Goal: Task Accomplishment & Management: Manage account settings

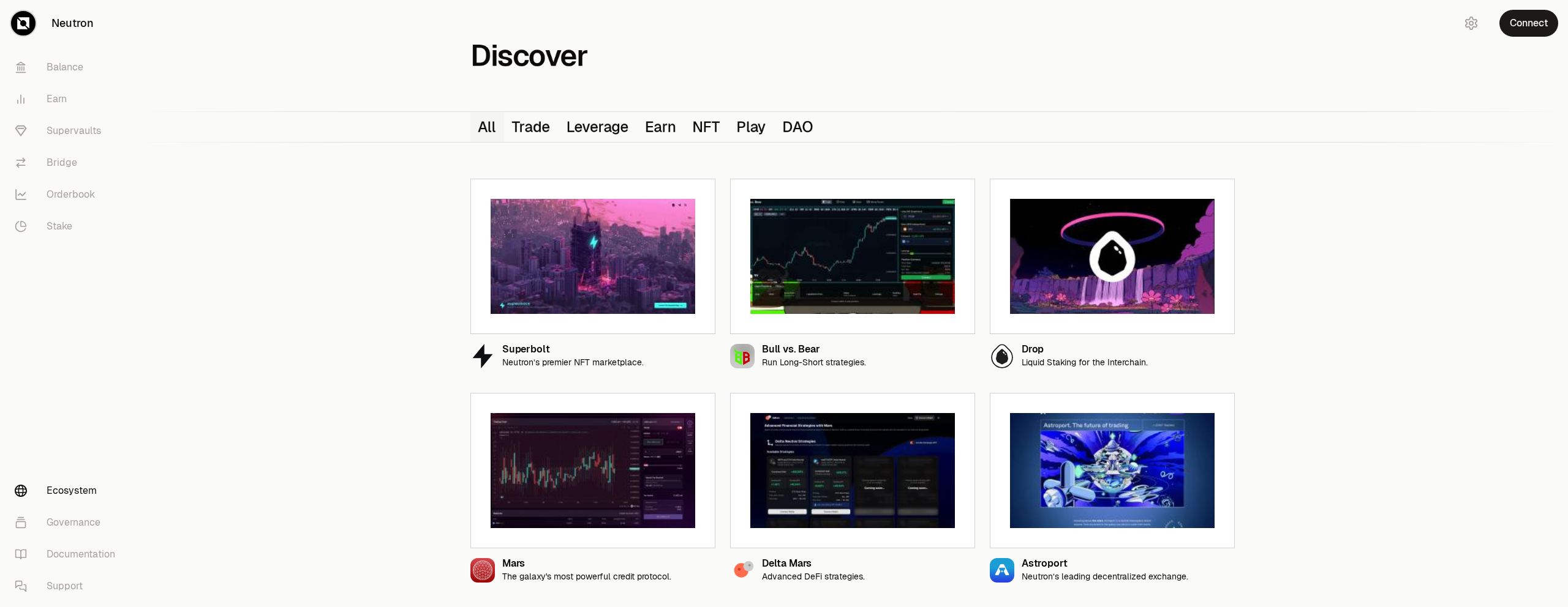
scroll to position [1178, 0]
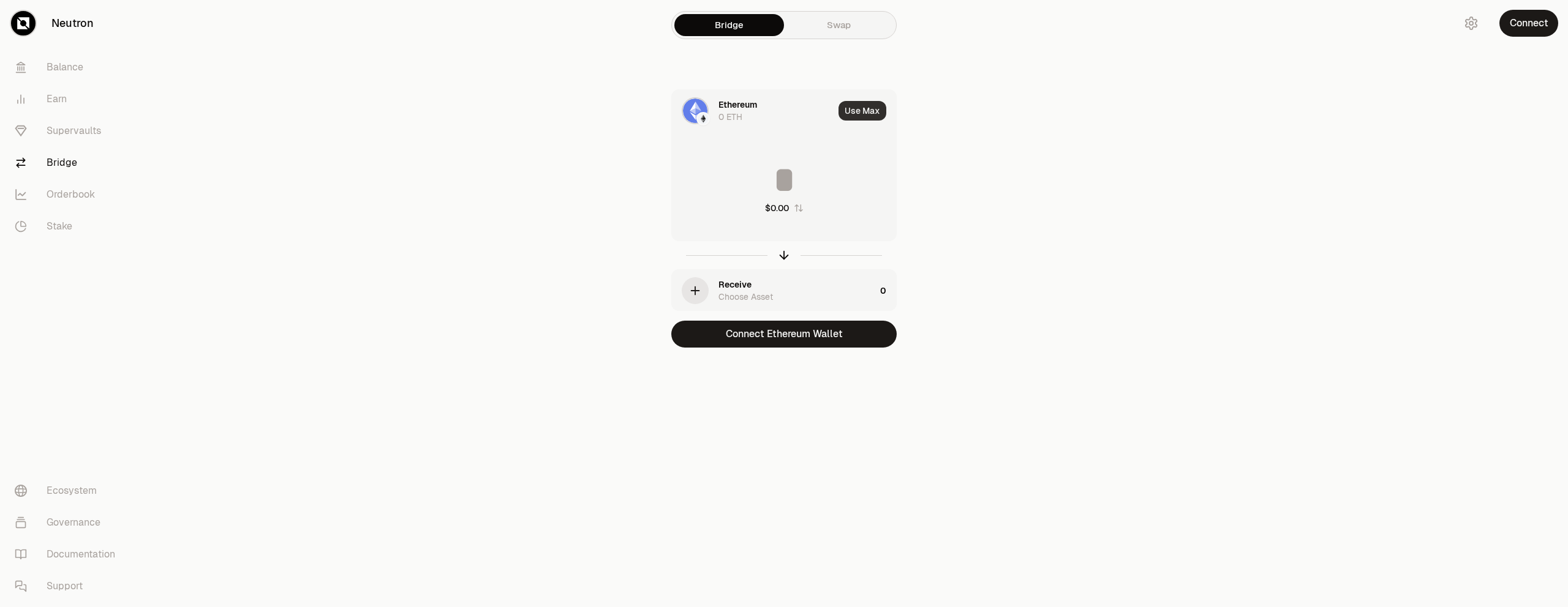
click at [861, 107] on button "Use Max" at bounding box center [862, 111] width 48 height 19
type input "*"
click at [861, 107] on div "Using Max" at bounding box center [863, 111] width 66 height 42
click at [823, 229] on div "* $0.00" at bounding box center [784, 188] width 224 height 108
click at [695, 295] on icon "button" at bounding box center [695, 290] width 13 height 13
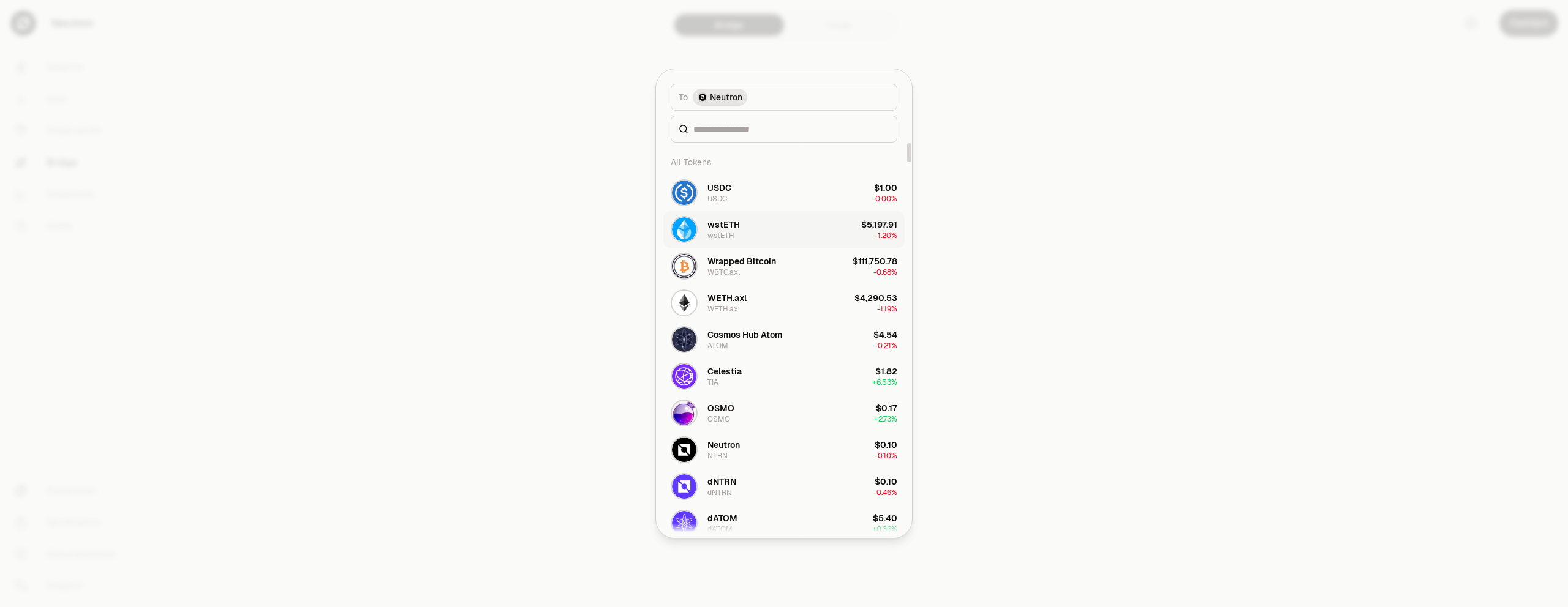
click at [781, 230] on button "wstETH wstETH $5,197.91 -1.20%" at bounding box center [784, 229] width 241 height 36
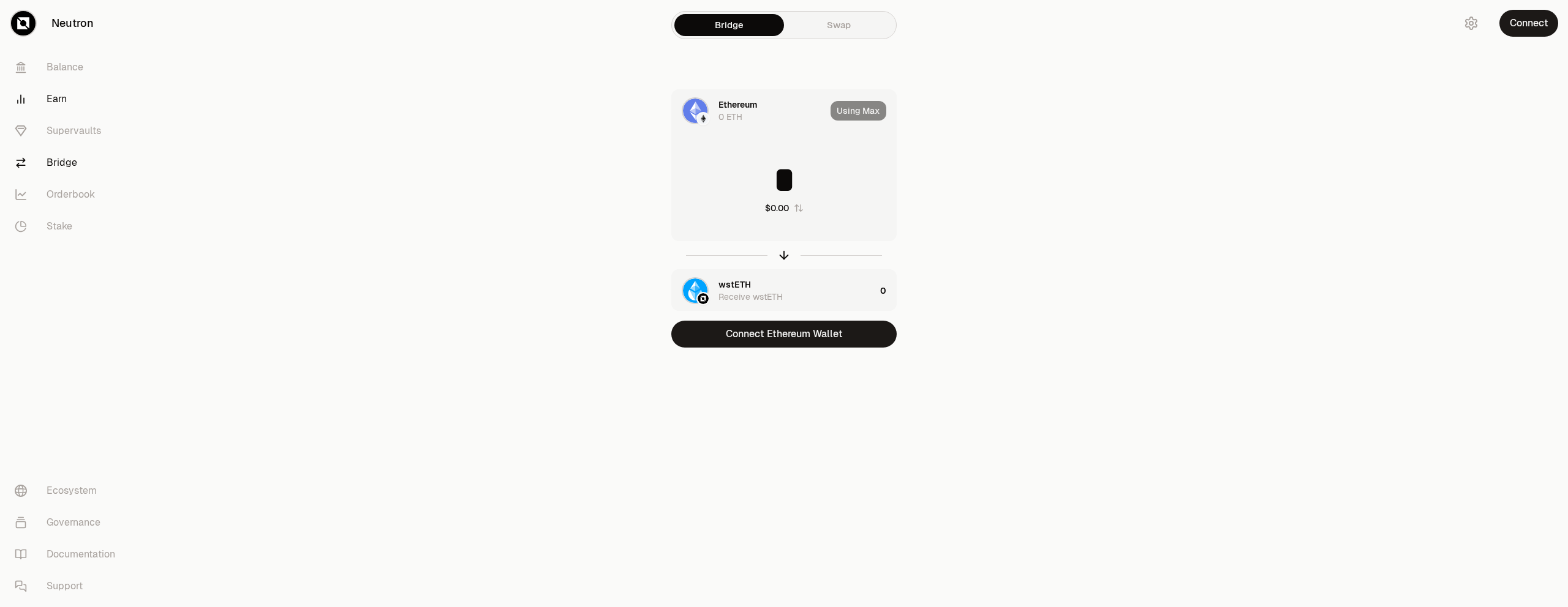
click at [54, 92] on link "Earn" at bounding box center [69, 99] width 127 height 32
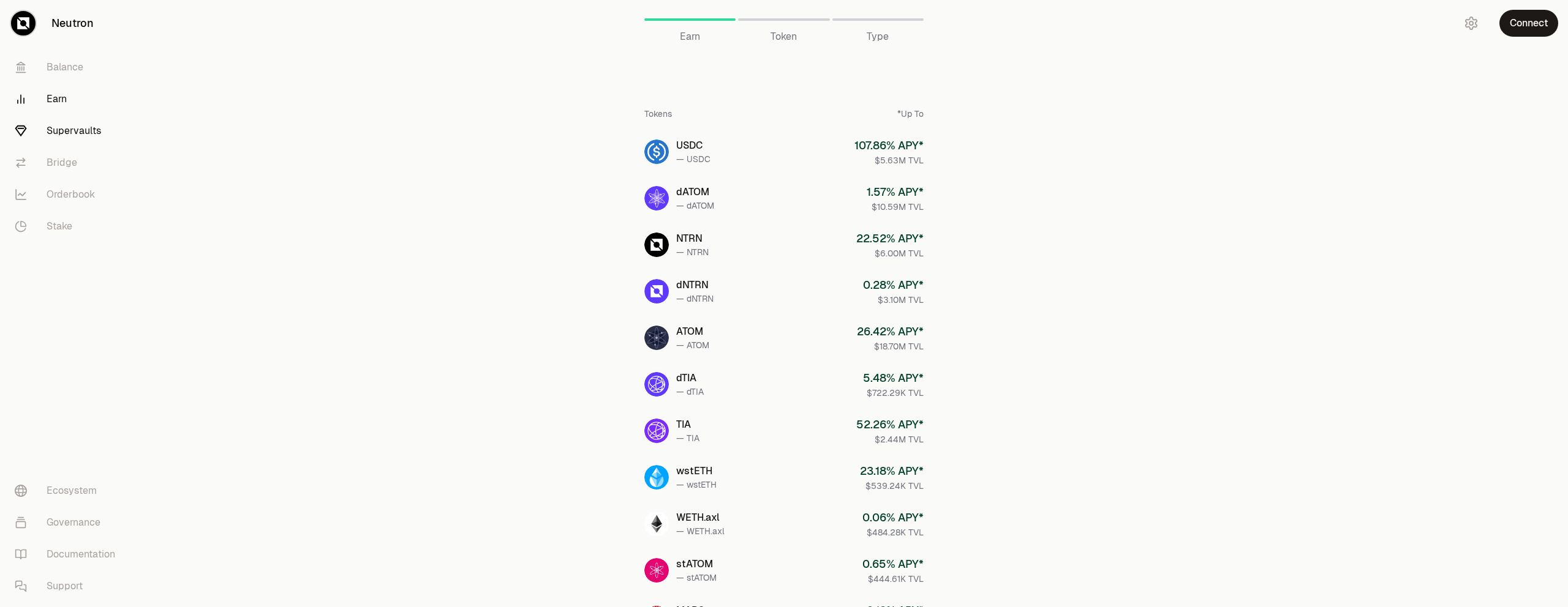
click at [72, 132] on link "Supervaults" at bounding box center [69, 131] width 127 height 32
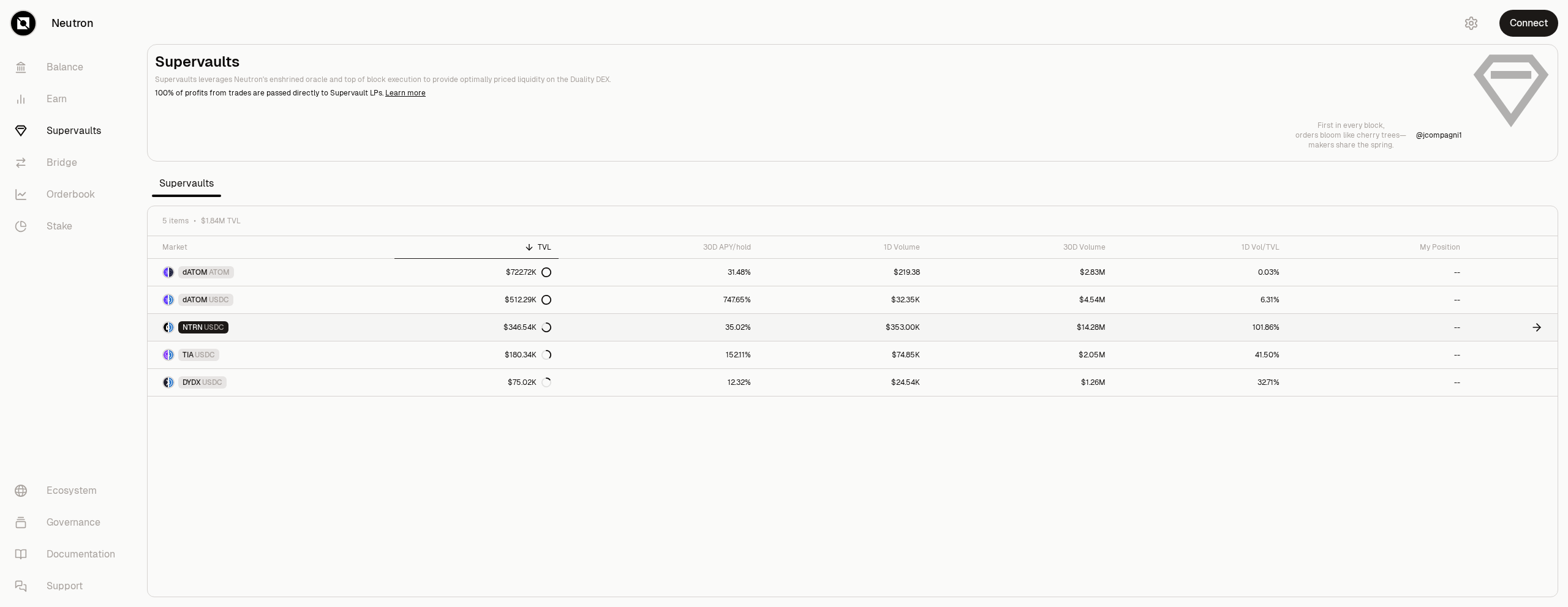
click at [268, 331] on link "NTRN USDC" at bounding box center [271, 328] width 247 height 27
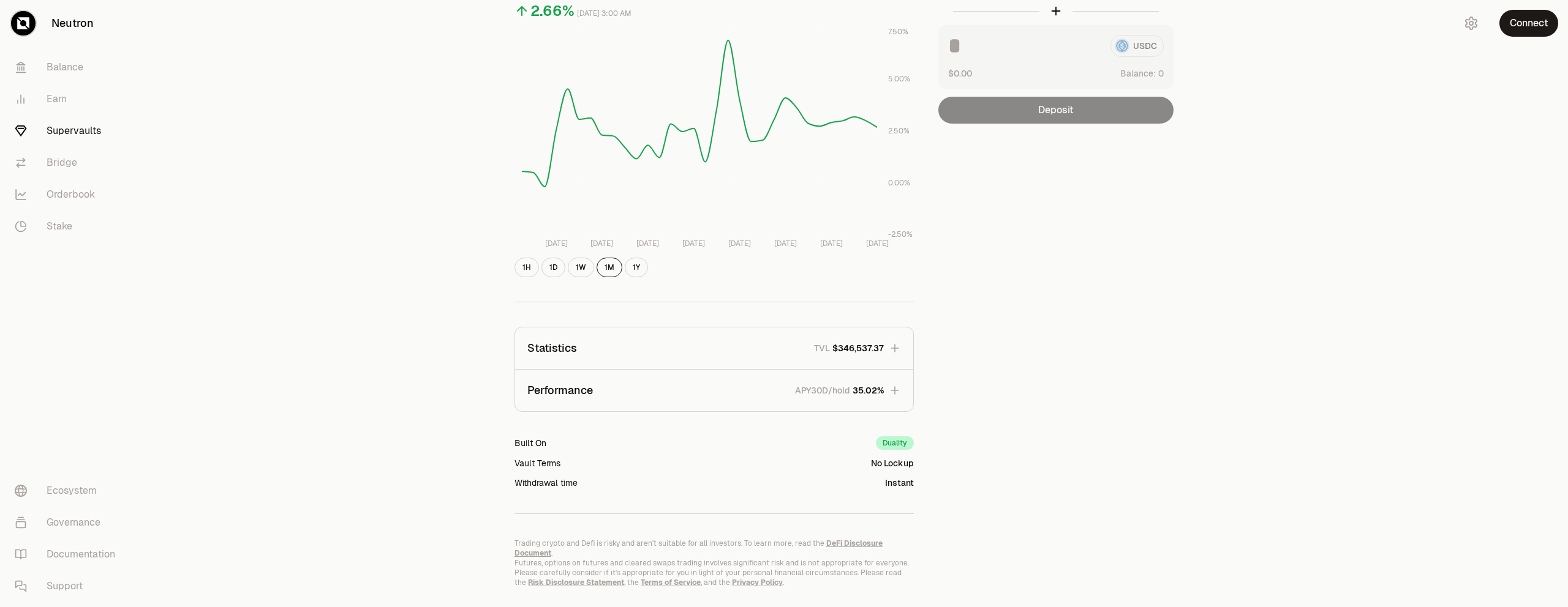
scroll to position [156, 0]
click at [67, 19] on link "Neutron" at bounding box center [69, 23] width 137 height 46
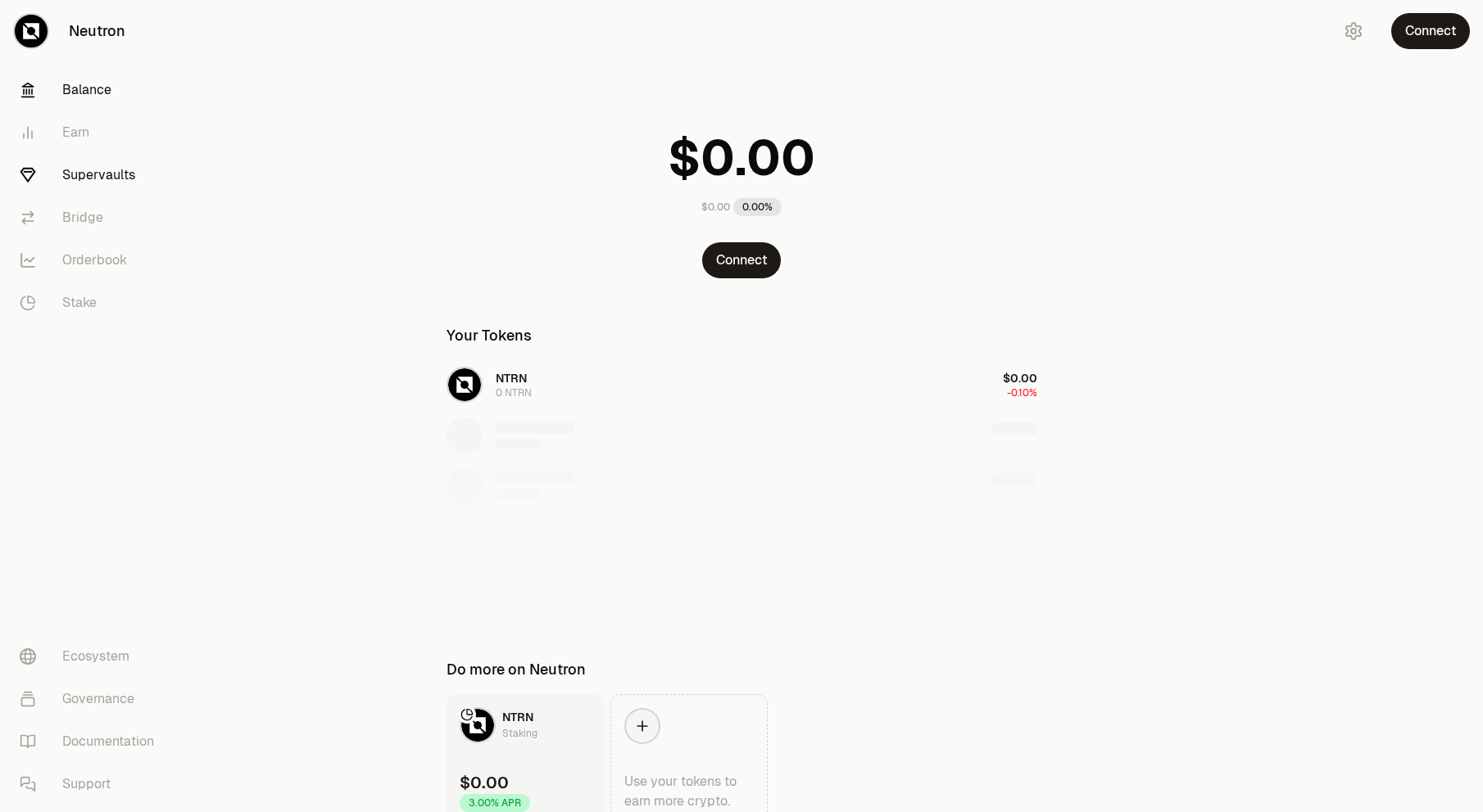
click at [129, 177] on link "Supervaults" at bounding box center [92, 175] width 170 height 43
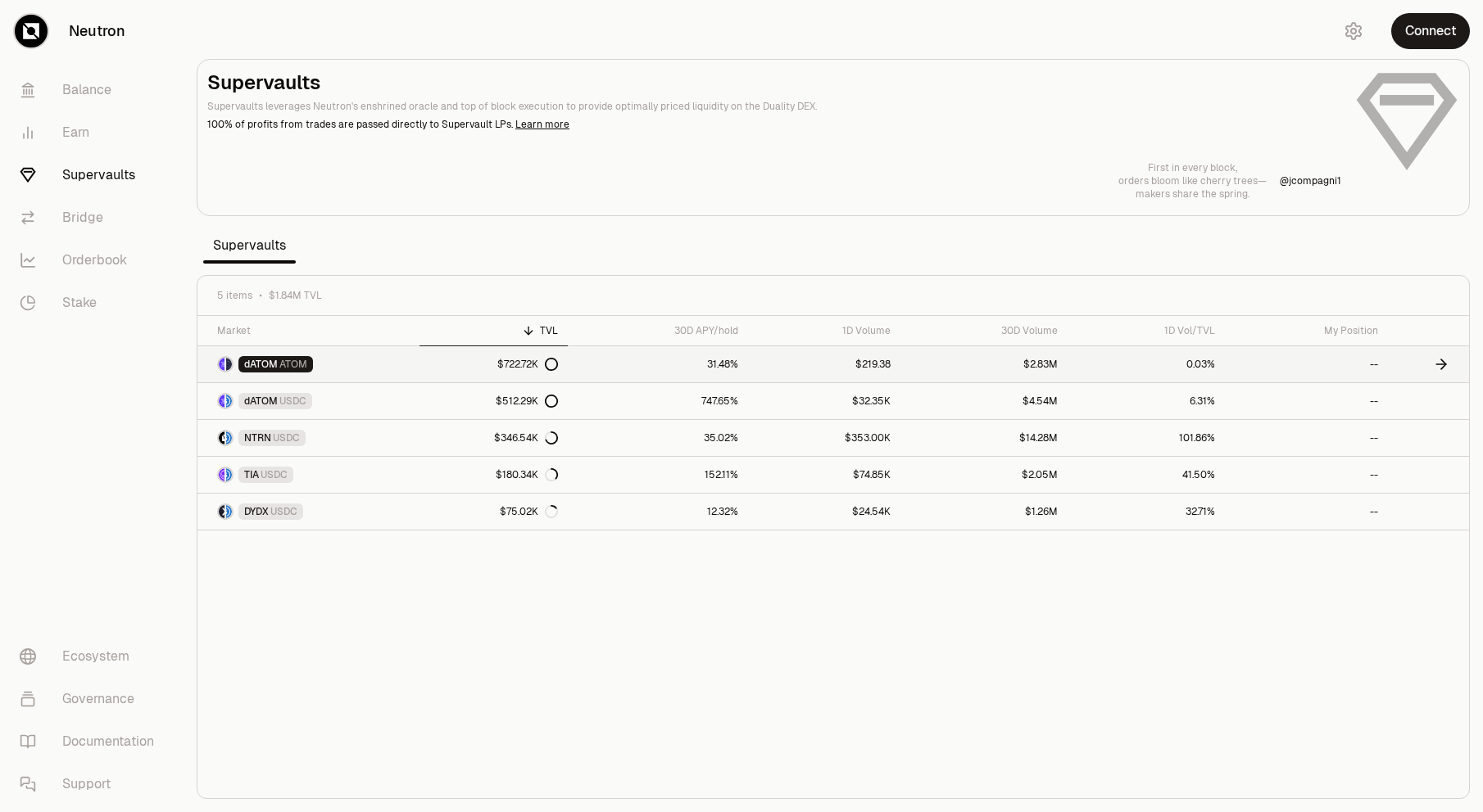
click at [338, 373] on link "dATOM ATOM" at bounding box center [308, 365] width 222 height 36
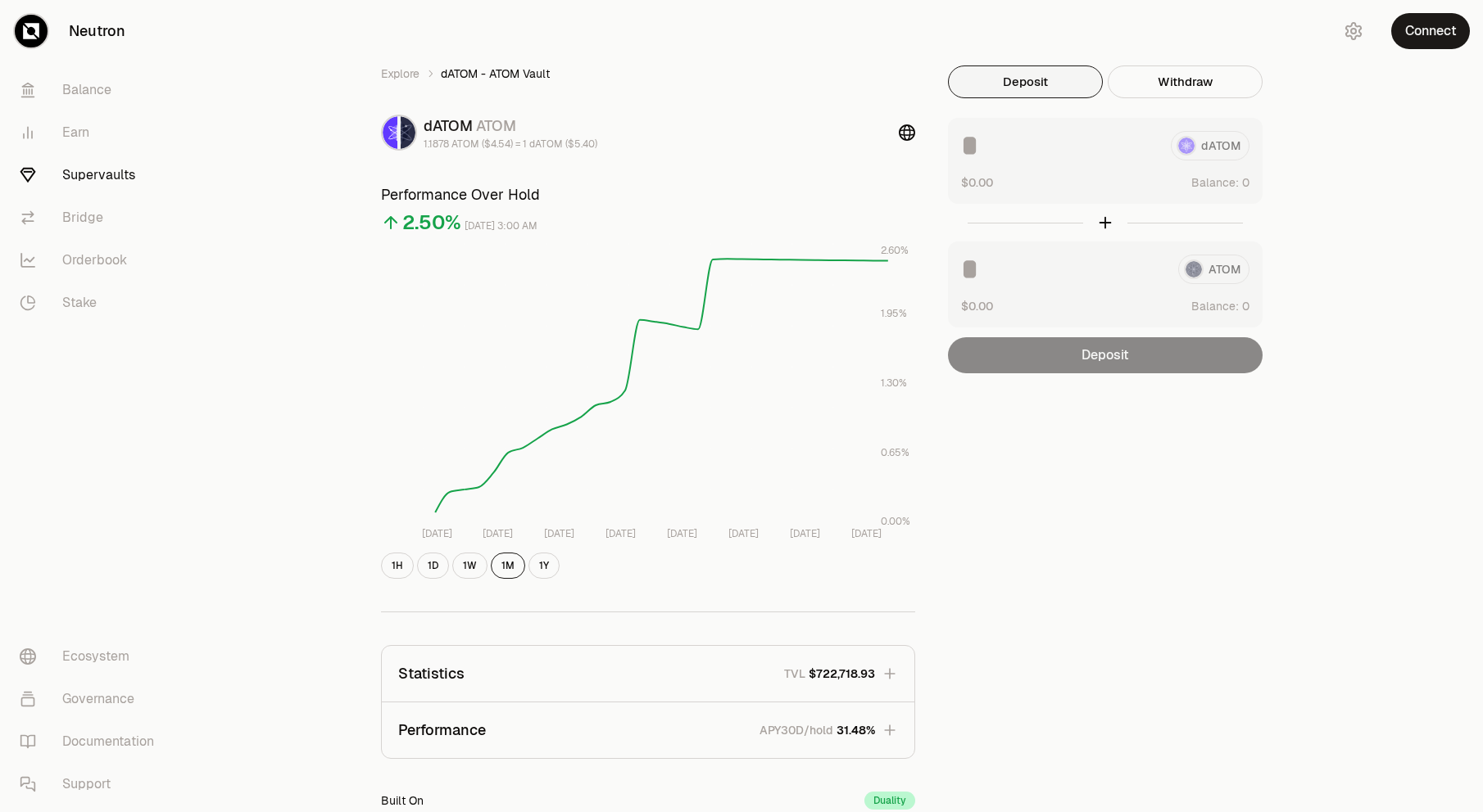
click at [977, 81] on button "Deposit" at bounding box center [1025, 82] width 154 height 33
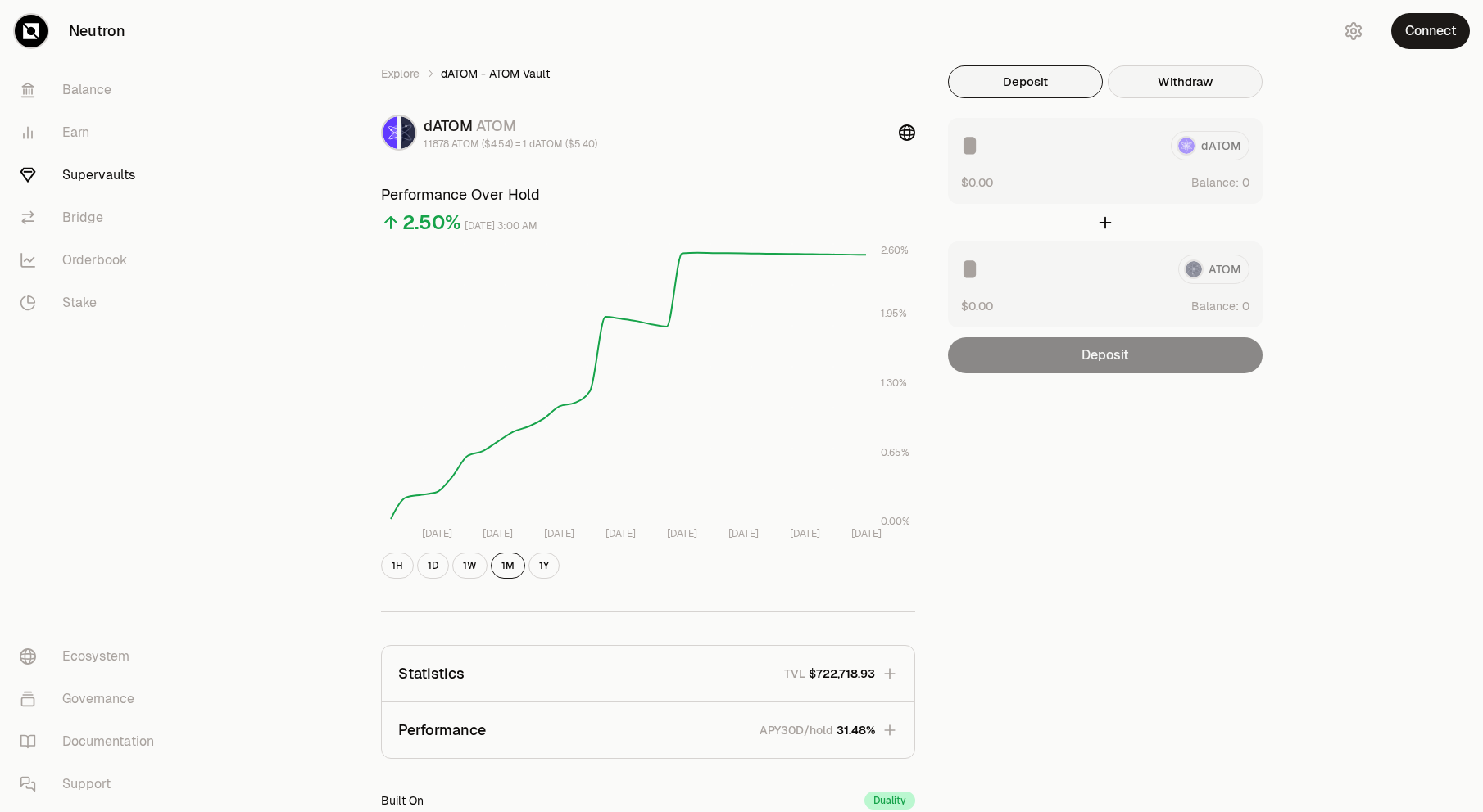
click at [1173, 76] on button "Withdraw" at bounding box center [1184, 82] width 154 height 33
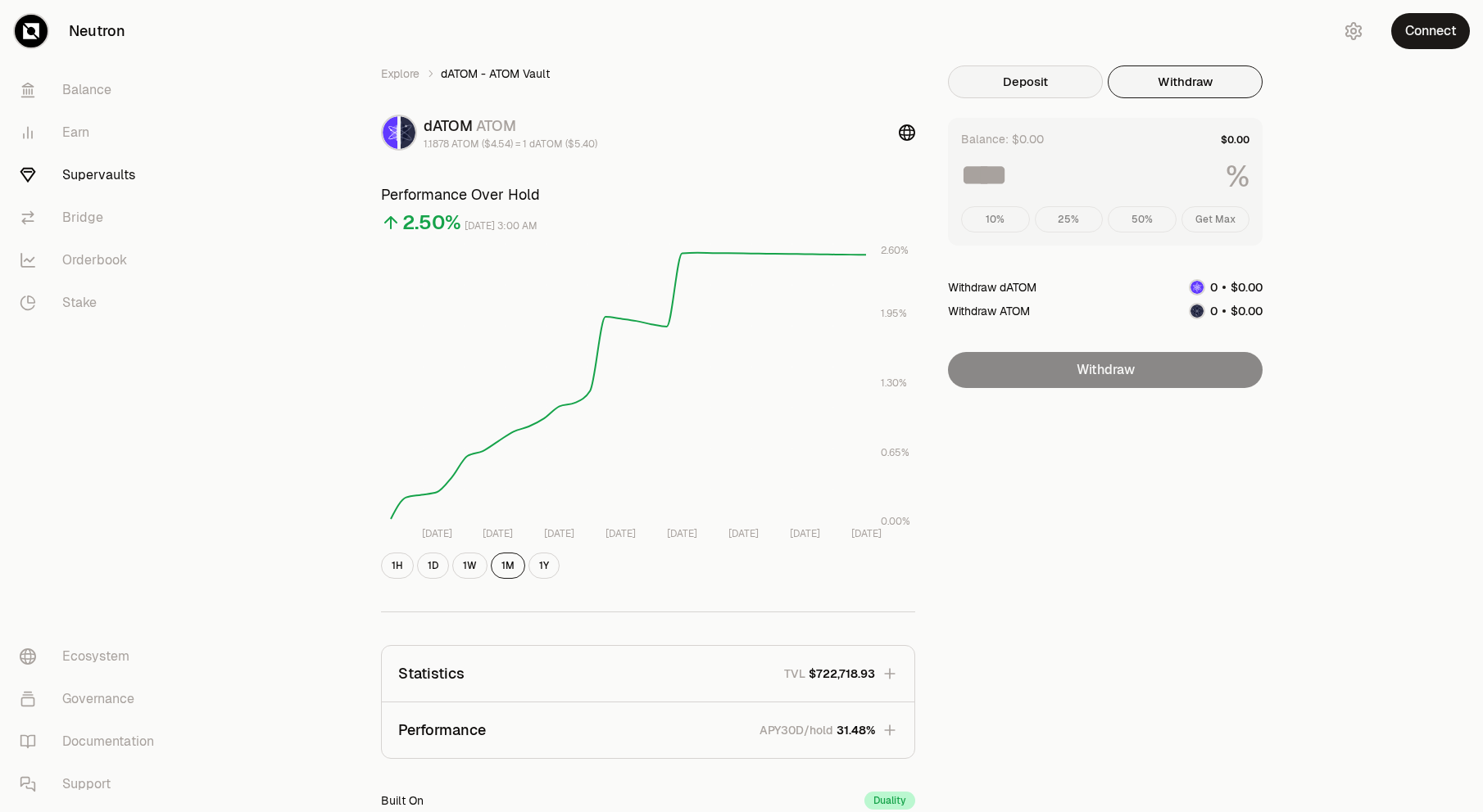
click at [1028, 80] on button "Deposit" at bounding box center [1025, 82] width 154 height 33
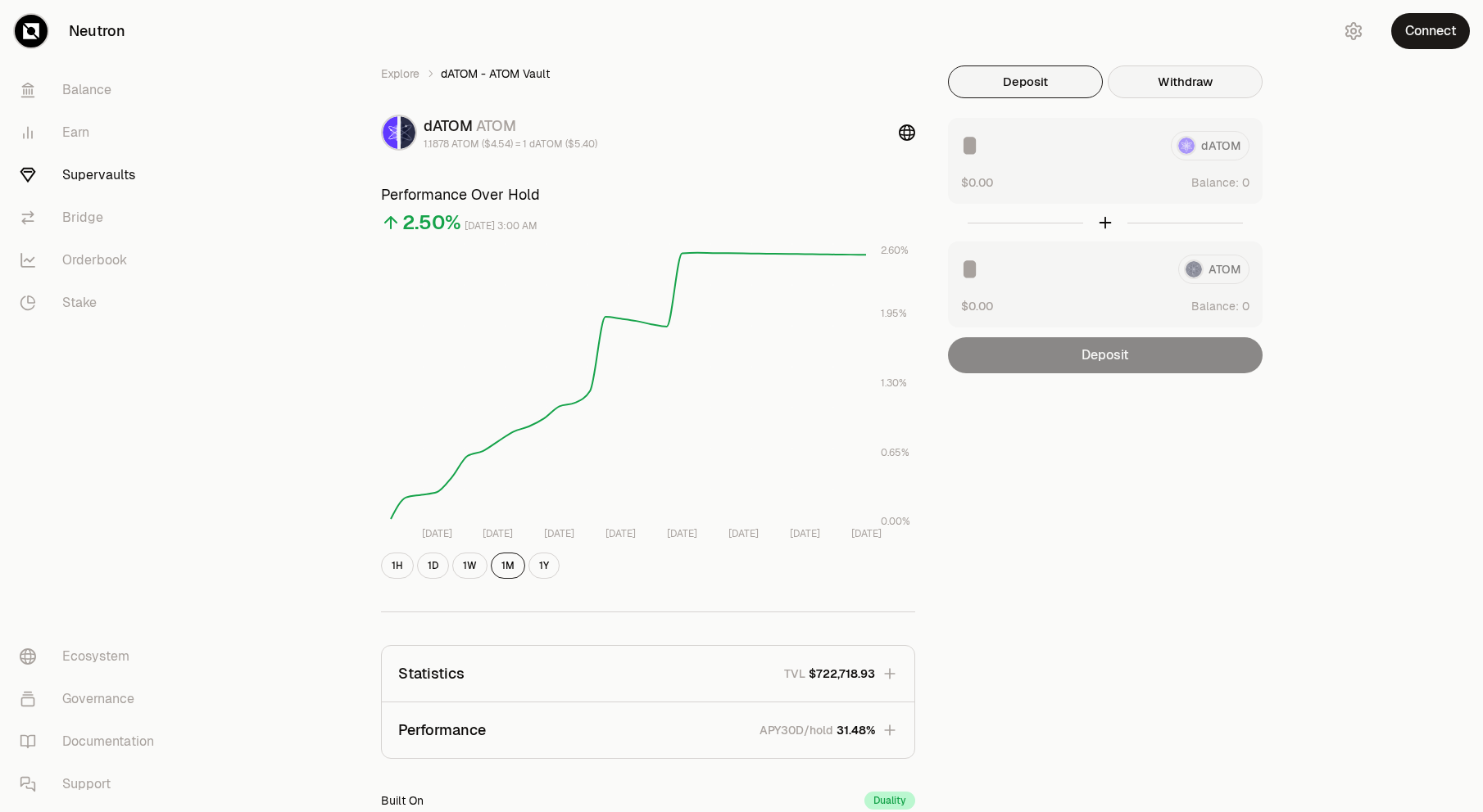
click at [1175, 77] on button "Withdraw" at bounding box center [1184, 82] width 154 height 33
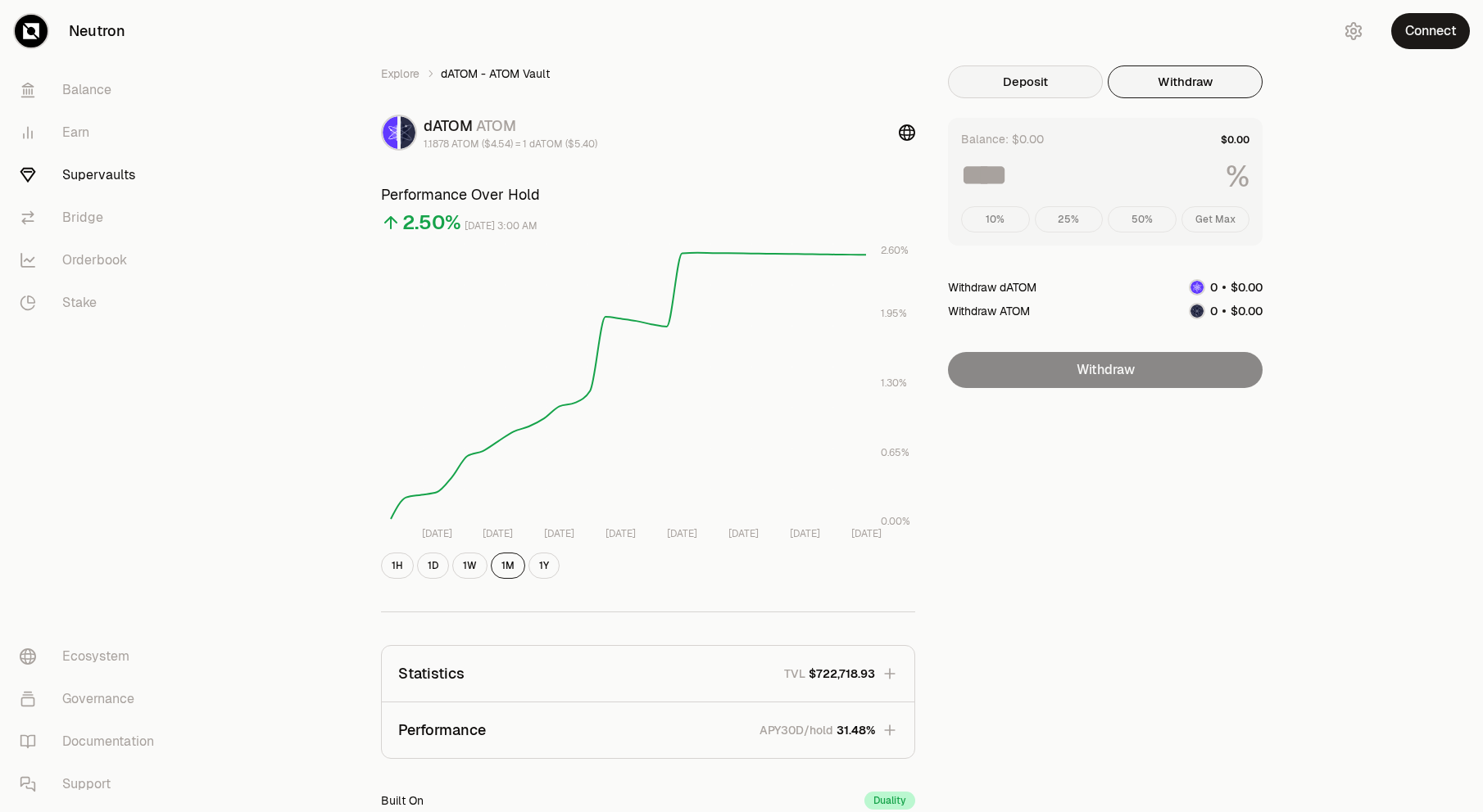
click at [1032, 94] on button "Deposit" at bounding box center [1025, 82] width 154 height 33
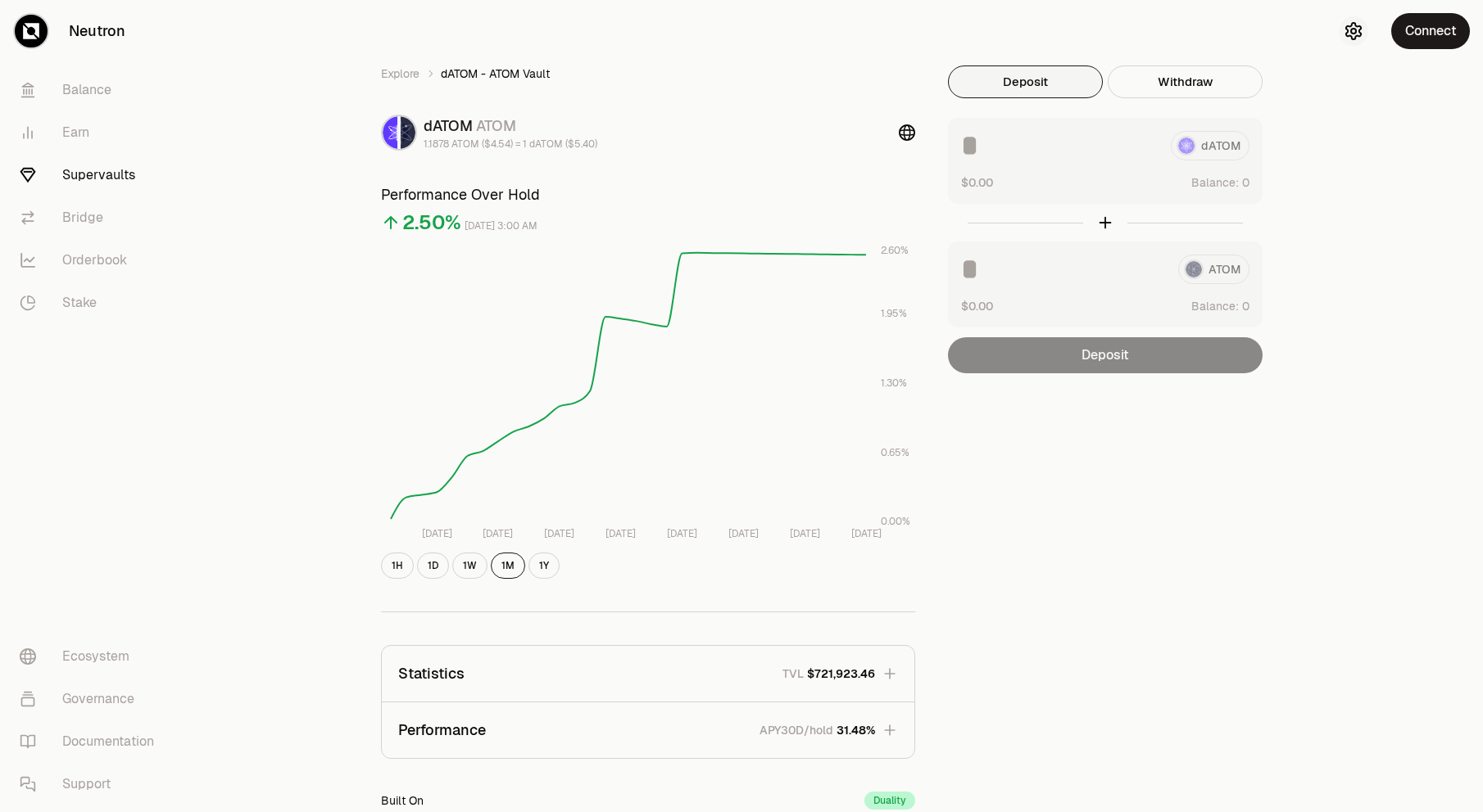
click at [1354, 39] on icon "button" at bounding box center [1352, 31] width 15 height 16
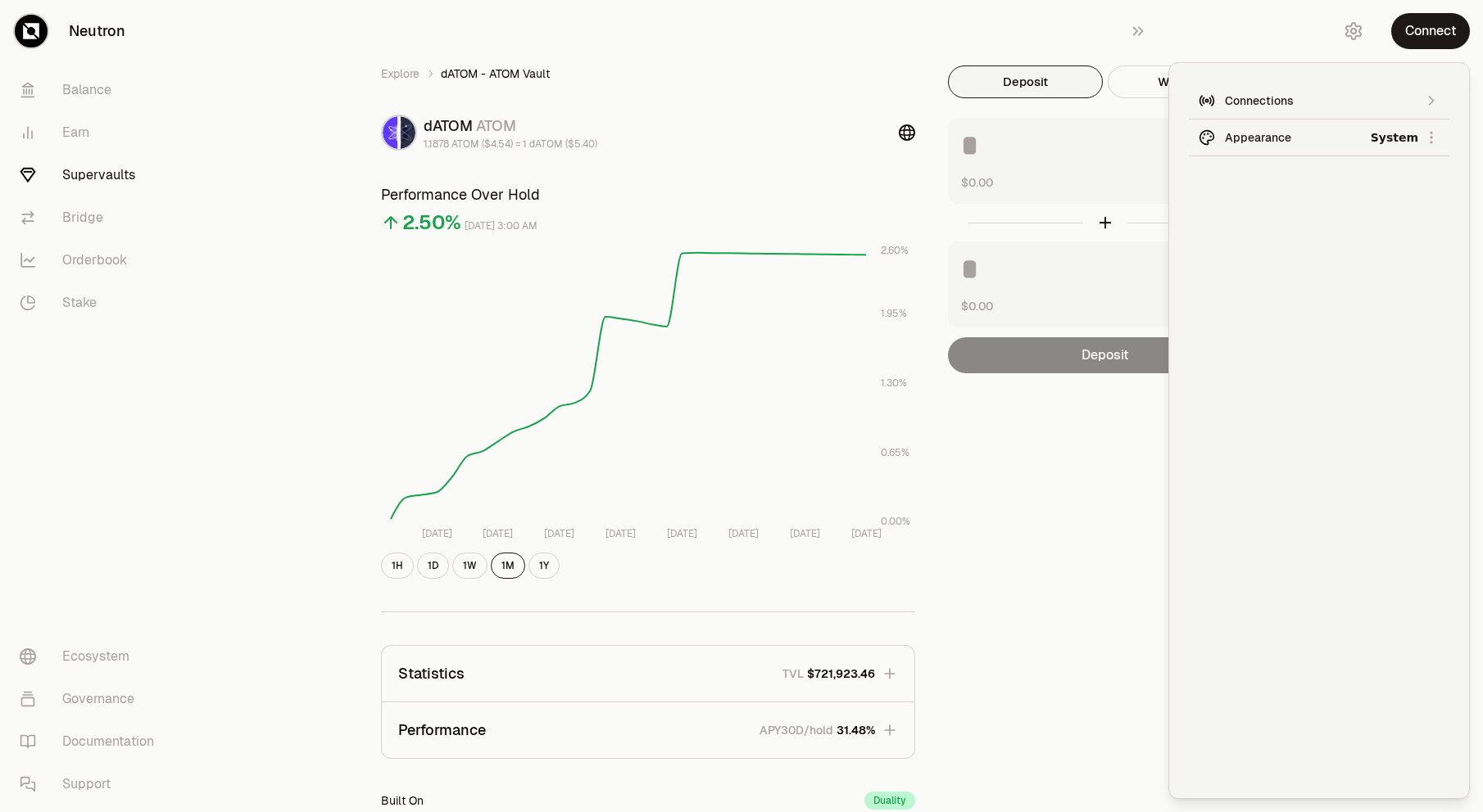
click at [1354, 39] on icon "button" at bounding box center [1352, 31] width 15 height 16
click at [1135, 29] on icon "button" at bounding box center [1138, 31] width 18 height 20
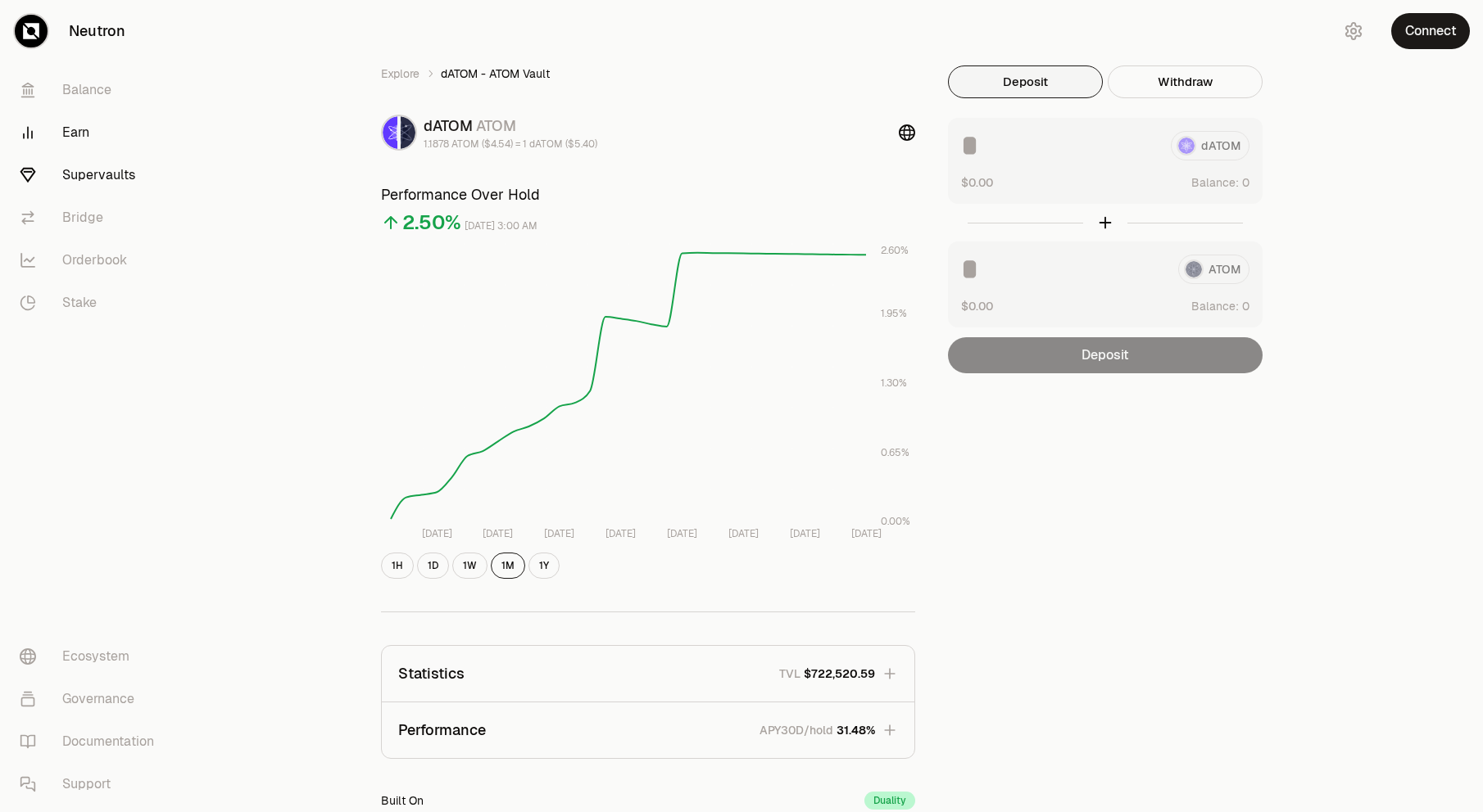
click at [102, 133] on link "Earn" at bounding box center [92, 133] width 170 height 43
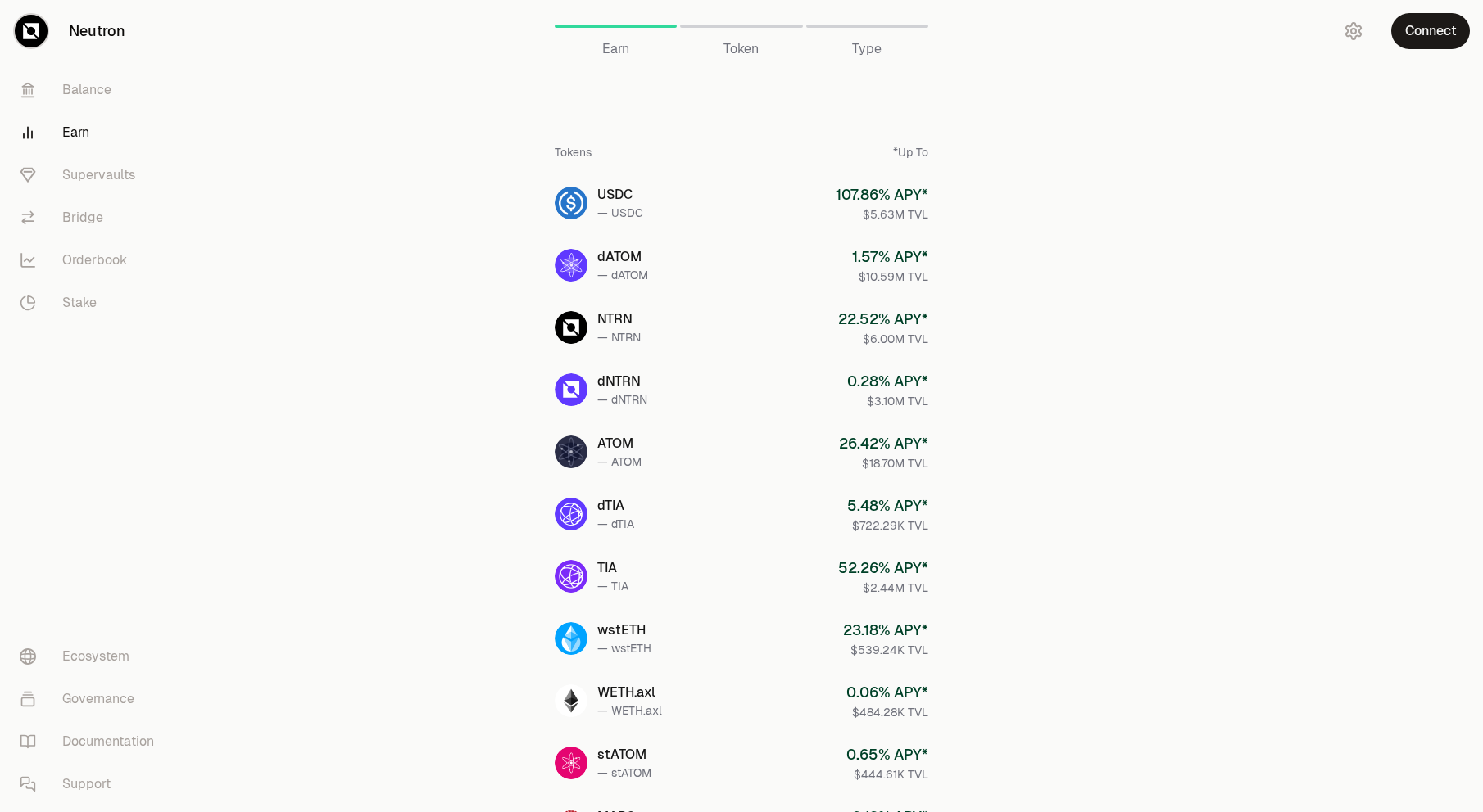
click at [108, 36] on link "Neutron" at bounding box center [92, 31] width 183 height 62
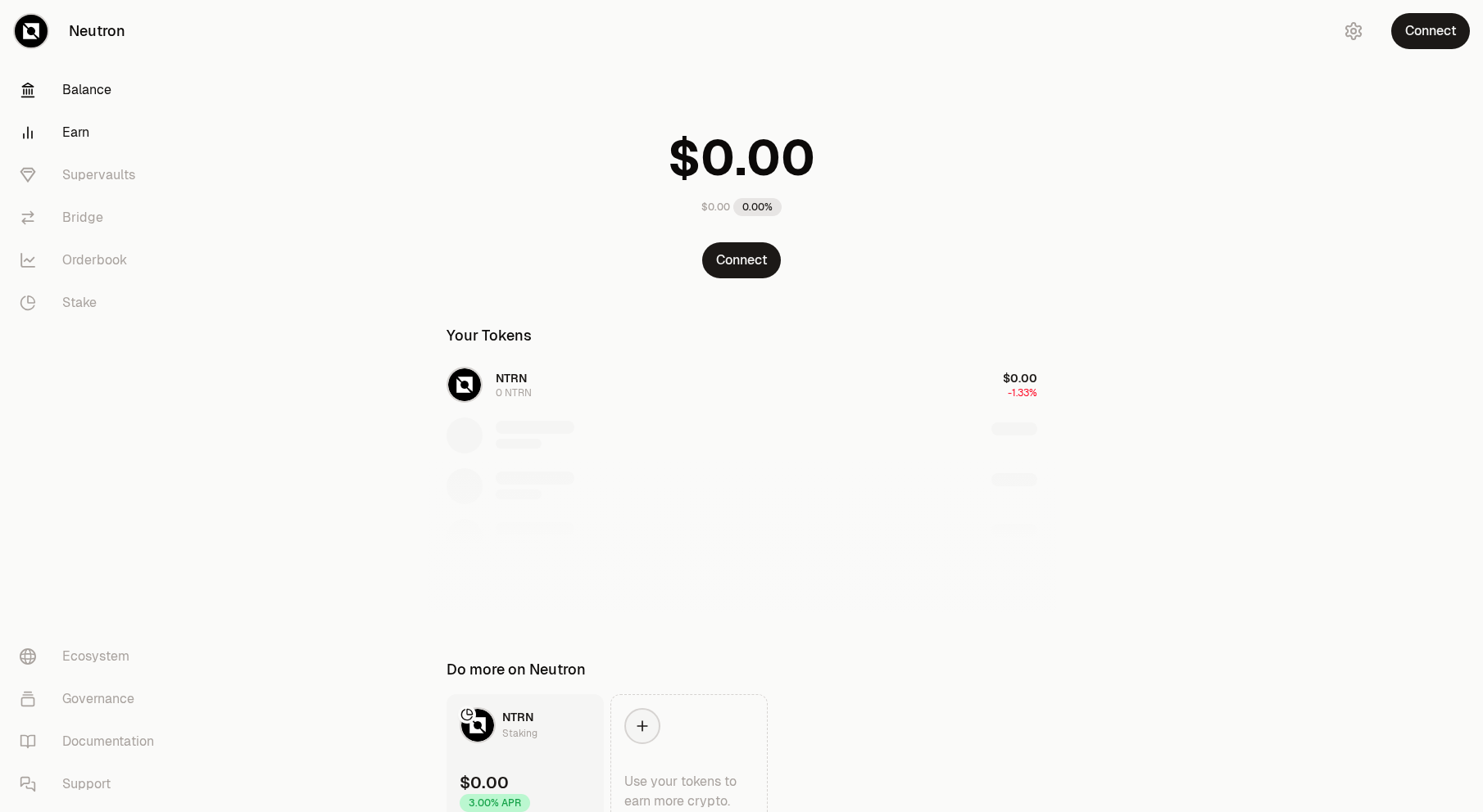
click at [73, 141] on link "Earn" at bounding box center [92, 133] width 170 height 43
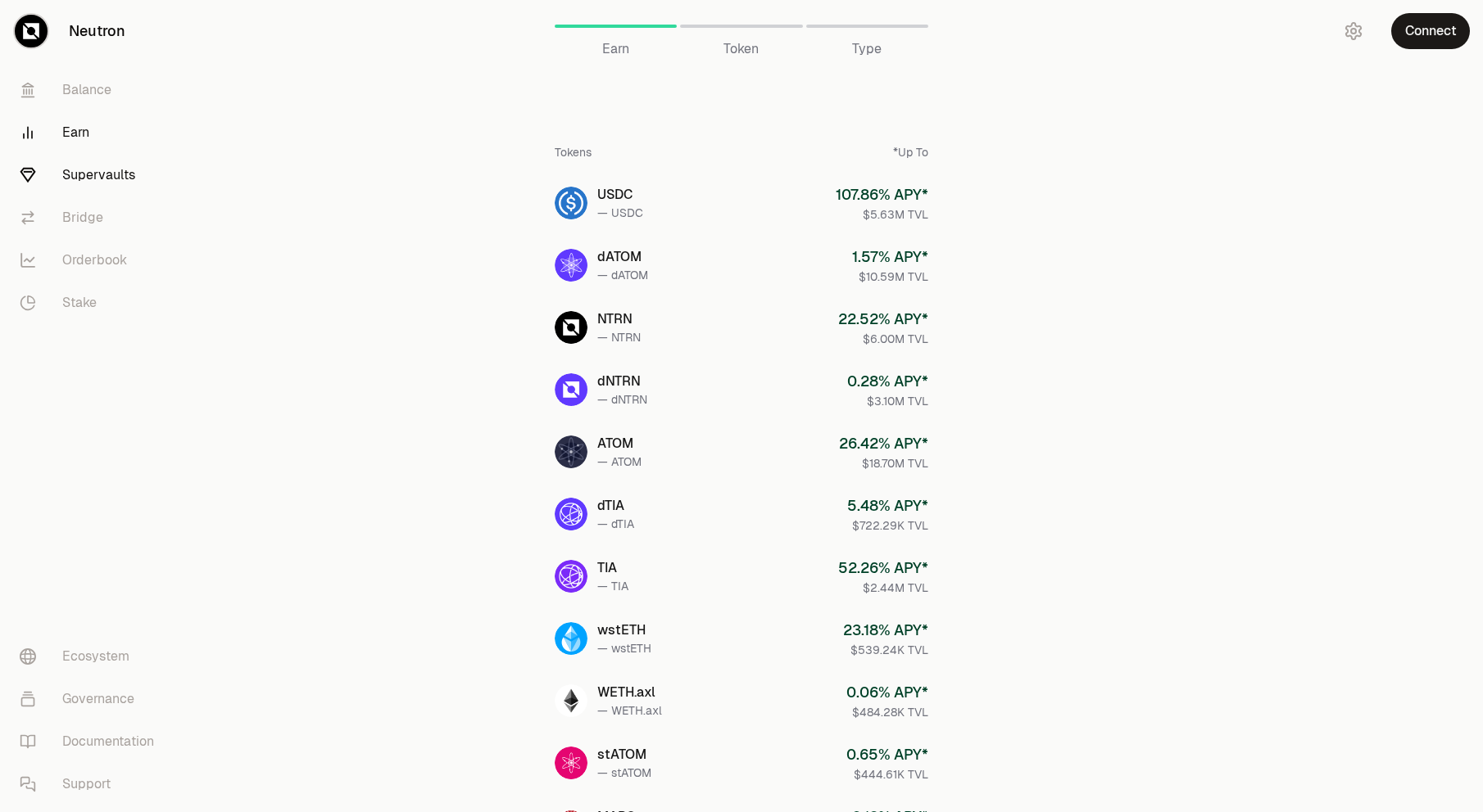
click at [78, 171] on link "Supervaults" at bounding box center [92, 175] width 170 height 43
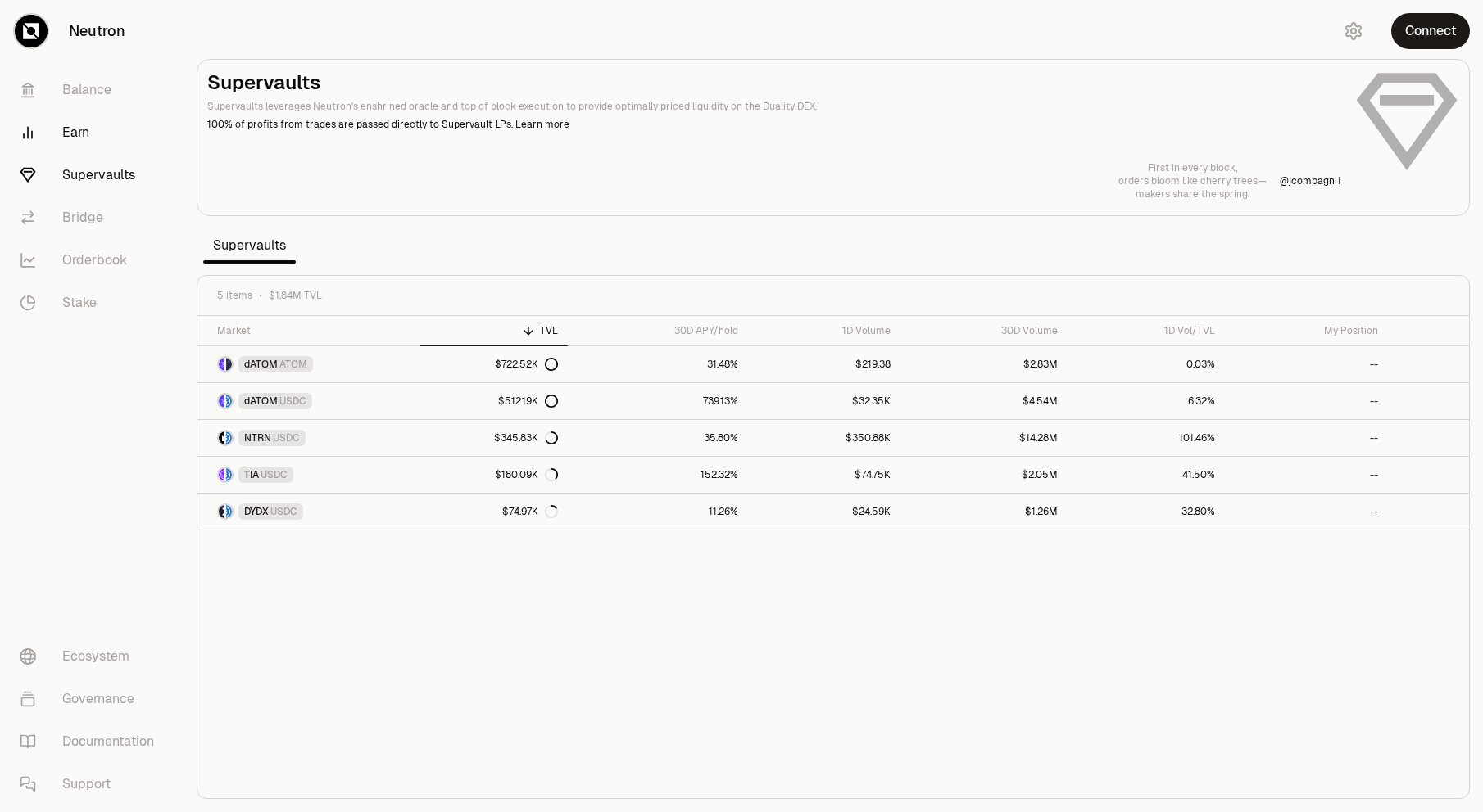
click at [79, 139] on link "Earn" at bounding box center [92, 133] width 170 height 43
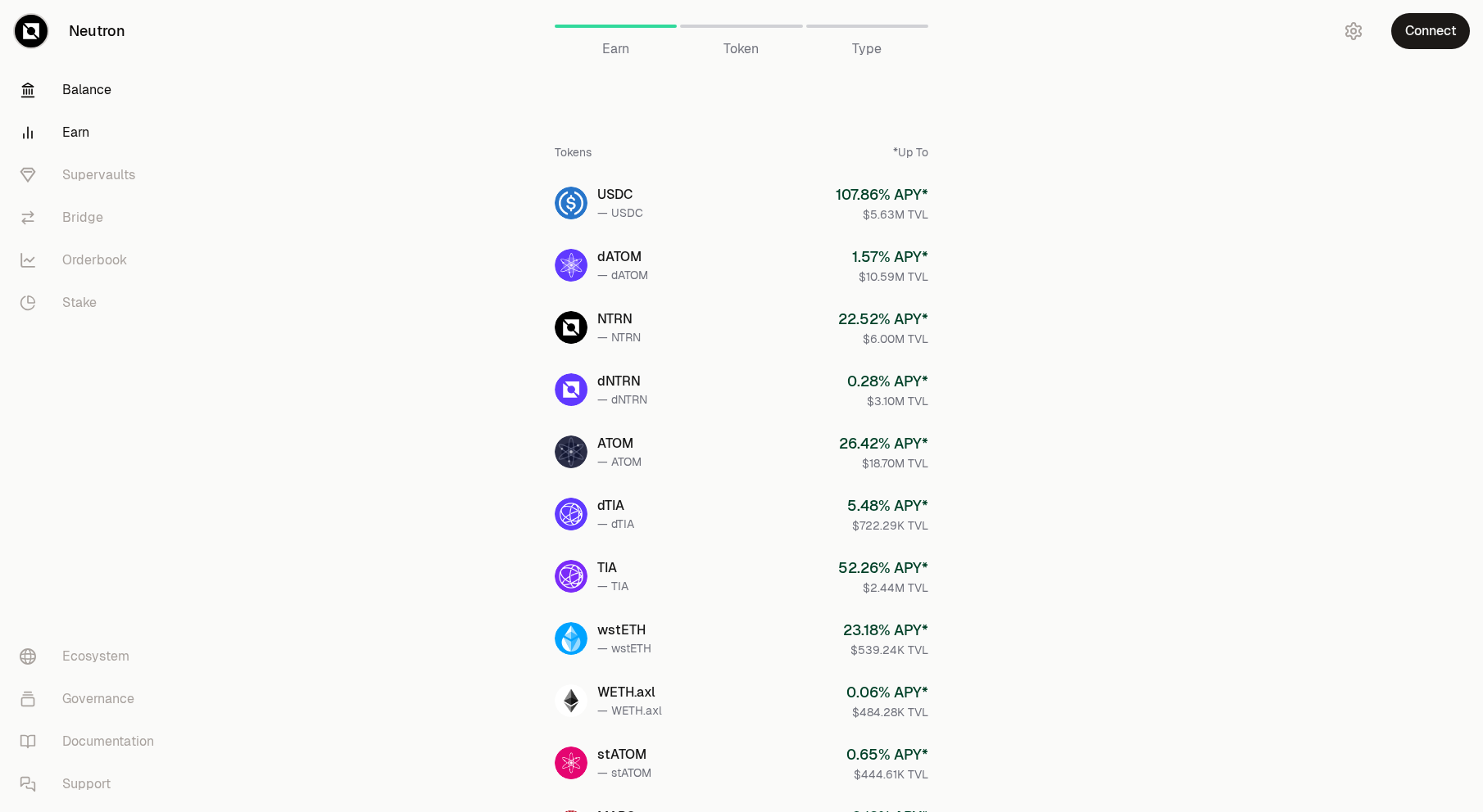
click at [114, 93] on link "Balance" at bounding box center [92, 90] width 170 height 43
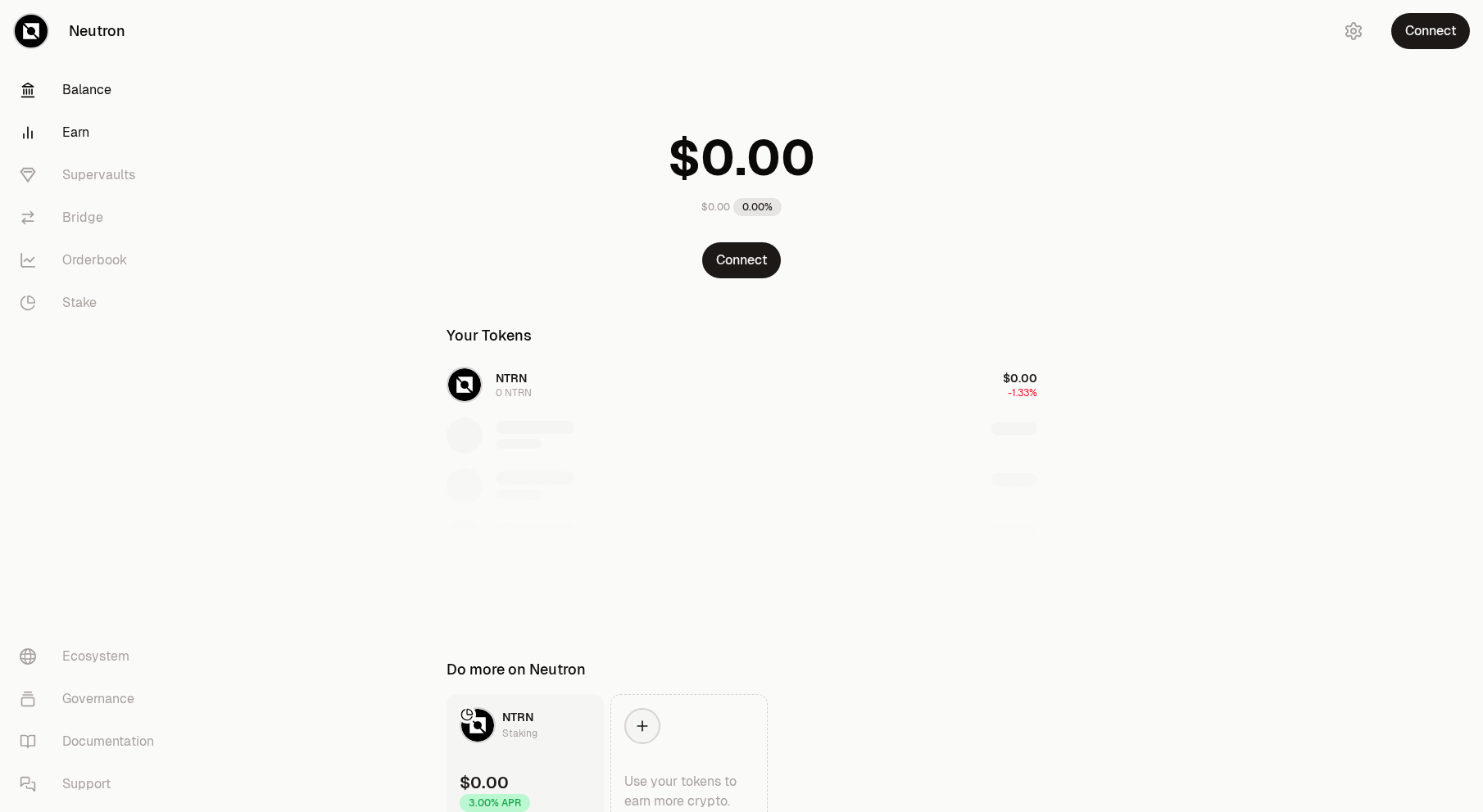
click at [93, 135] on link "Earn" at bounding box center [92, 133] width 170 height 43
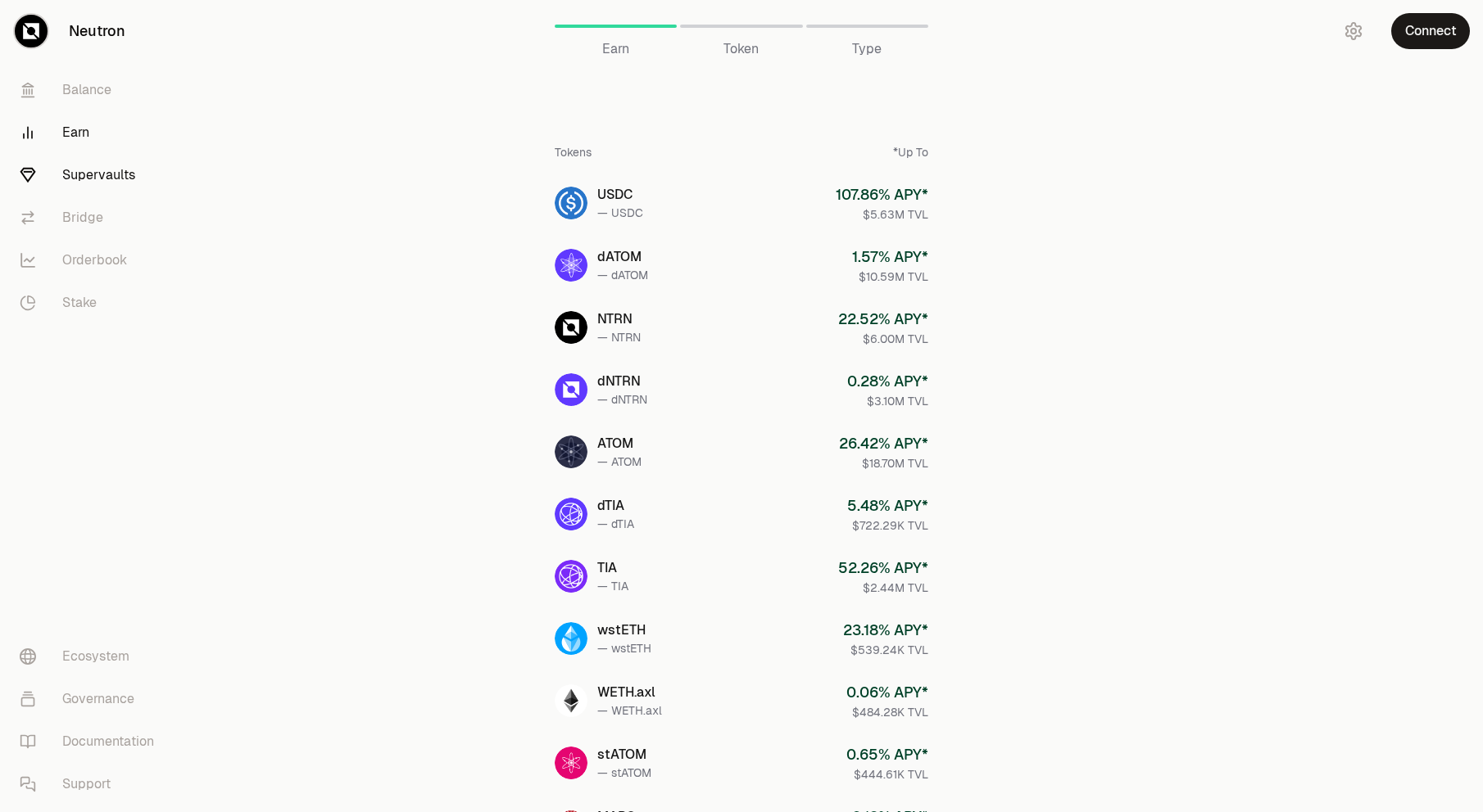
click at [90, 163] on link "Supervaults" at bounding box center [92, 175] width 170 height 43
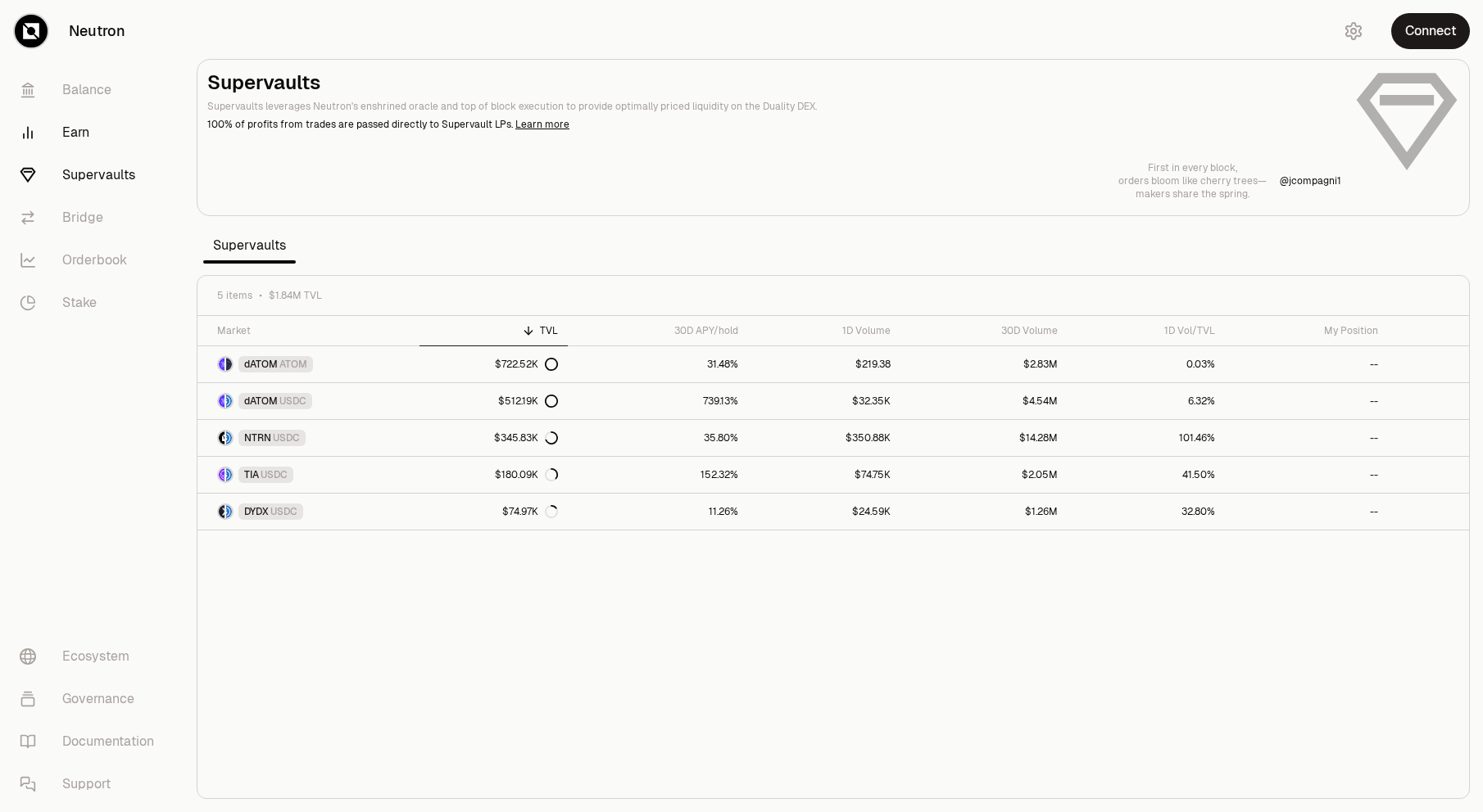
click at [76, 122] on link "Earn" at bounding box center [92, 133] width 170 height 43
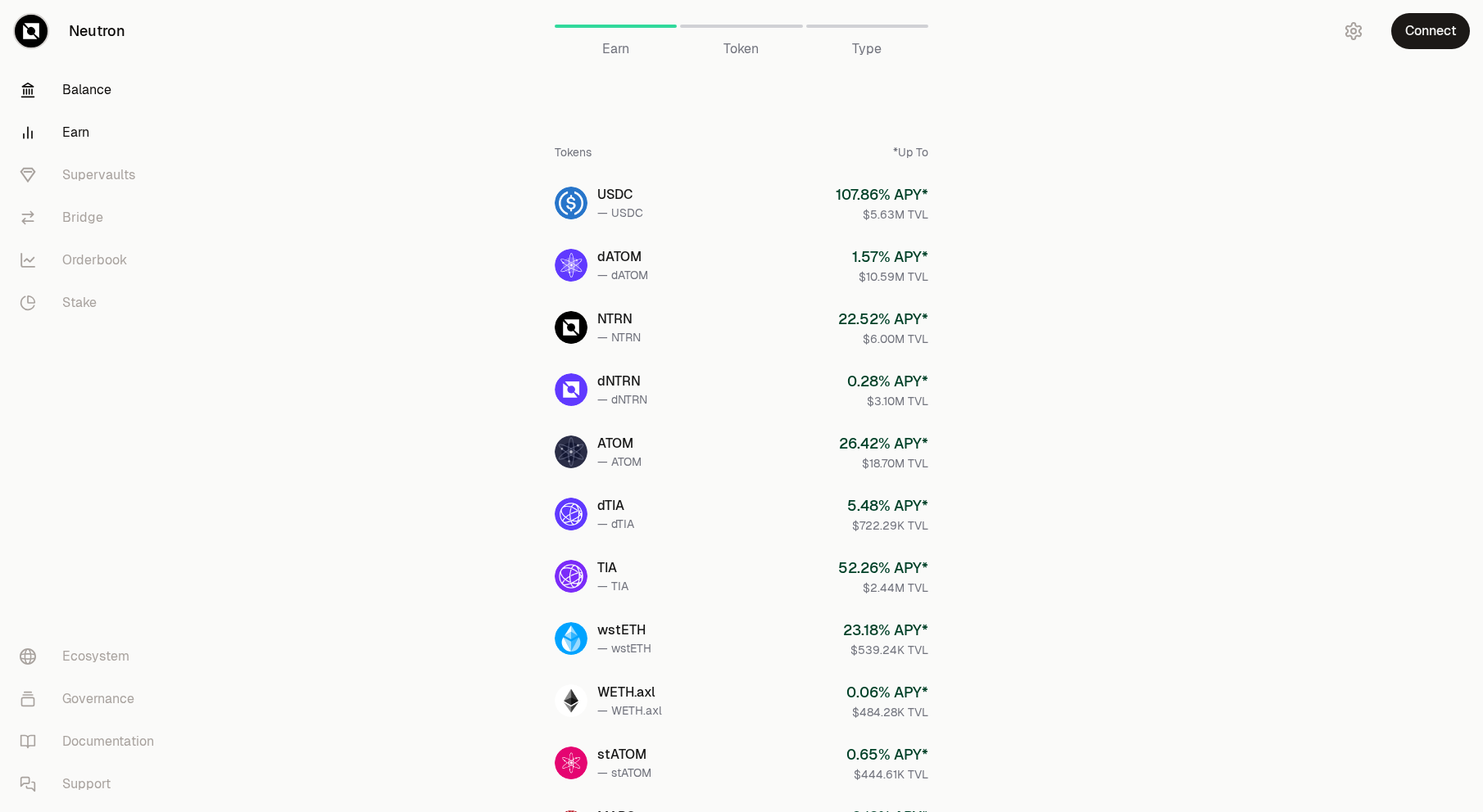
click at [98, 92] on link "Balance" at bounding box center [92, 90] width 170 height 43
